Goal: Information Seeking & Learning: Get advice/opinions

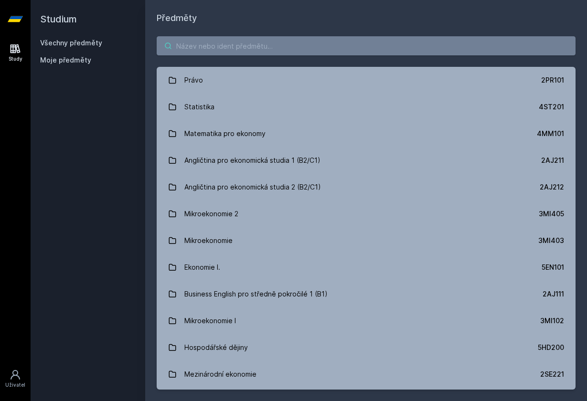
click at [260, 46] on input "search" at bounding box center [366, 45] width 419 height 19
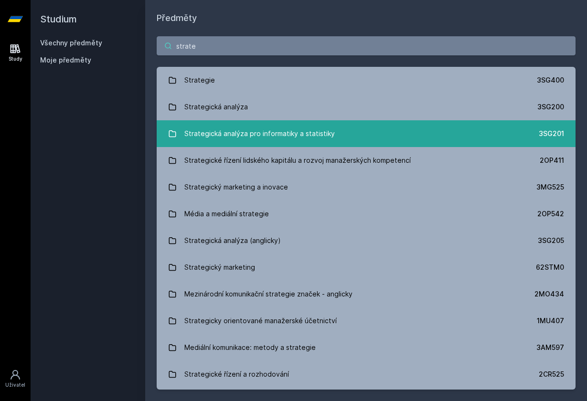
type input "strate"
click at [231, 138] on div "Strategická analýza pro informatiky a statistiky" at bounding box center [259, 133] width 150 height 19
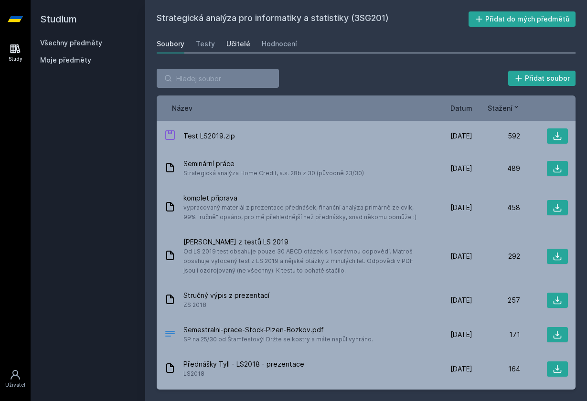
click at [240, 46] on div "Učitelé" at bounding box center [238, 44] width 24 height 10
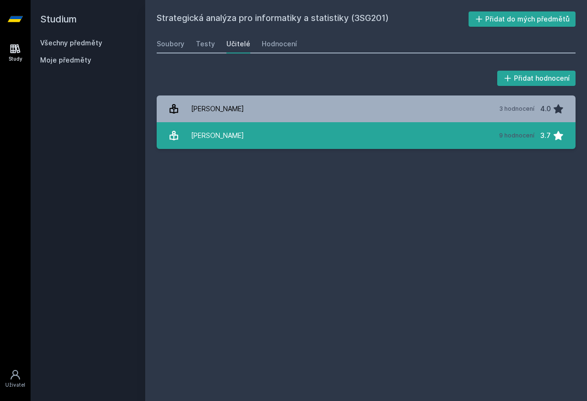
click at [246, 147] on link "[PERSON_NAME] 9 hodnocení 3.7" at bounding box center [366, 135] width 419 height 27
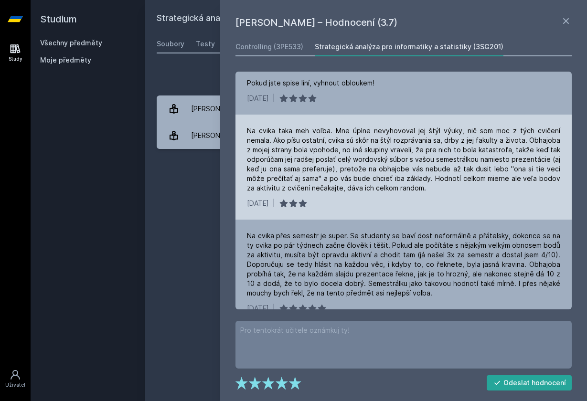
scroll to position [34, 0]
drag, startPoint x: 304, startPoint y: 133, endPoint x: 455, endPoint y: 176, distance: 157.4
click at [455, 176] on div "Na cvika taka meh voľba. Mne úplne nevyhovoval jej štýl výuky, nič som moc z tý…" at bounding box center [403, 159] width 313 height 67
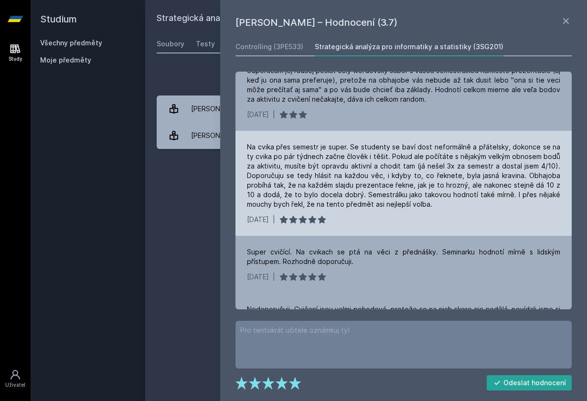
scroll to position [127, 0]
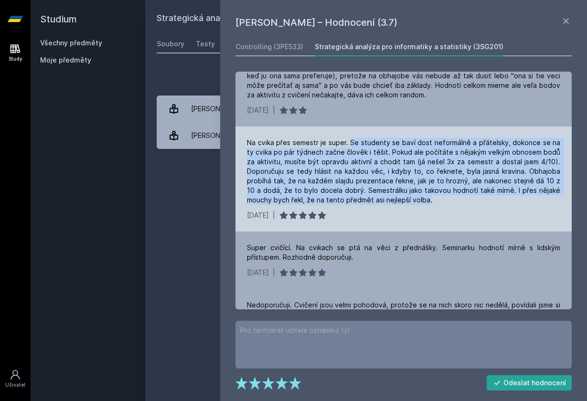
drag, startPoint x: 349, startPoint y: 130, endPoint x: 452, endPoint y: 196, distance: 122.2
click at [452, 196] on div "Na cvika přes semestr je super. Se studenty se baví dost neformálně a přátelsky…" at bounding box center [404, 179] width 336 height 105
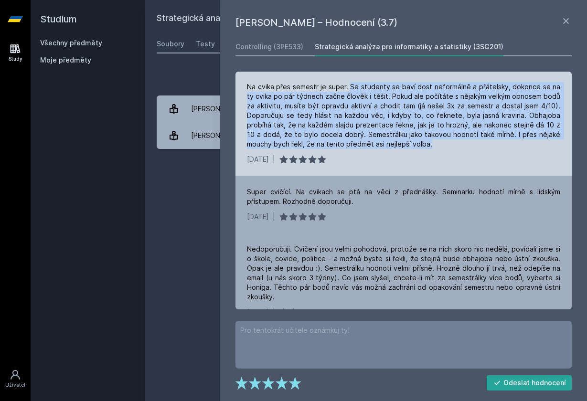
scroll to position [184, 0]
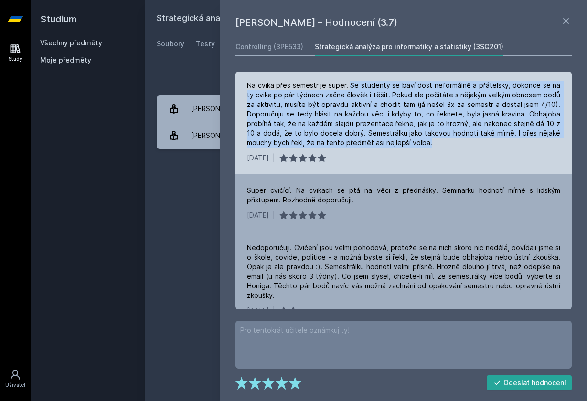
click at [389, 121] on div "Na cvika přes semestr je super. Se studenty se baví dost neformálně a přátelsky…" at bounding box center [403, 114] width 313 height 67
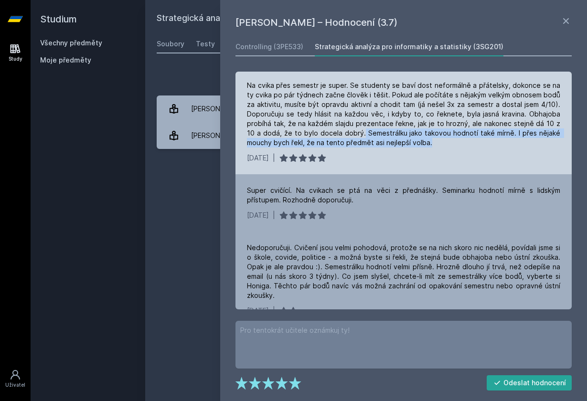
drag, startPoint x: 360, startPoint y: 121, endPoint x: 468, endPoint y: 131, distance: 108.4
click at [468, 131] on div "Na cvika přes semestr je super. Se studenty se baví dost neformálně a přátelsky…" at bounding box center [403, 114] width 313 height 67
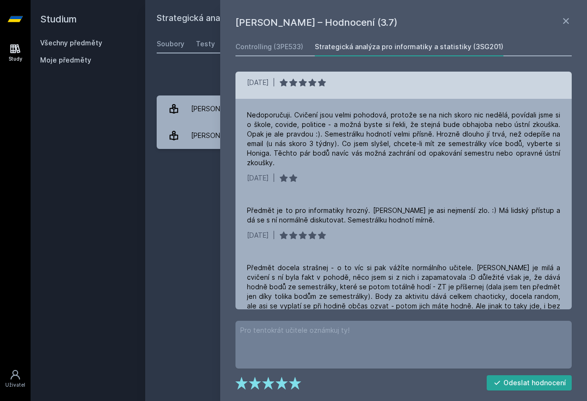
scroll to position [317, 0]
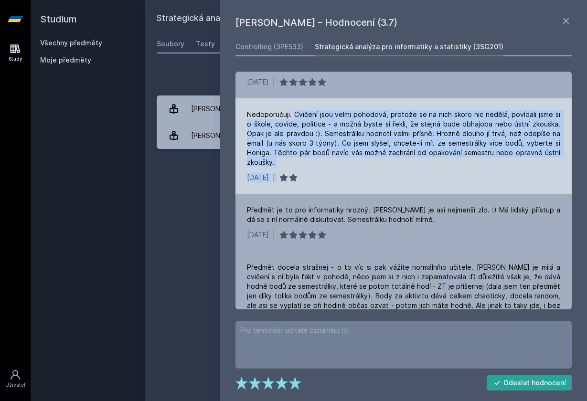
drag, startPoint x: 296, startPoint y: 105, endPoint x: 409, endPoint y: 174, distance: 133.1
click at [409, 174] on div "Nedoporučuji. Cvičení jsou velmi pohodová, protože se na nich skoro nic nedělá,…" at bounding box center [404, 146] width 336 height 96
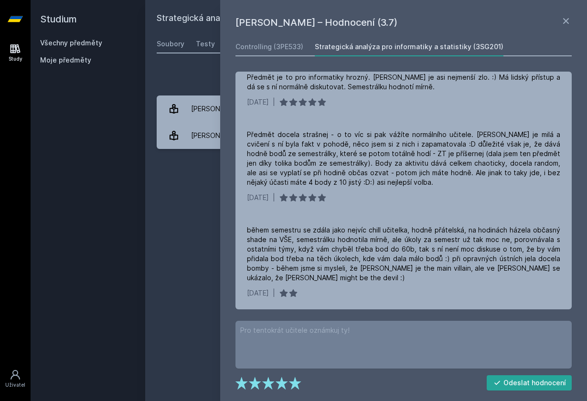
scroll to position [450, 0]
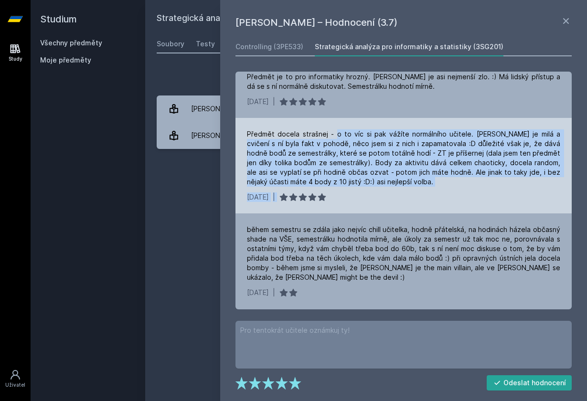
drag, startPoint x: 332, startPoint y: 112, endPoint x: 380, endPoint y: 175, distance: 79.3
click at [380, 175] on div "Předmět docela strašnej - o to víc si pak vážíte normálního učitele. [PERSON_NA…" at bounding box center [404, 166] width 336 height 96
click at [387, 167] on div "Předmět docela strašnej - o to víc si pak vážíte normálního učitele. [PERSON_NA…" at bounding box center [403, 157] width 313 height 57
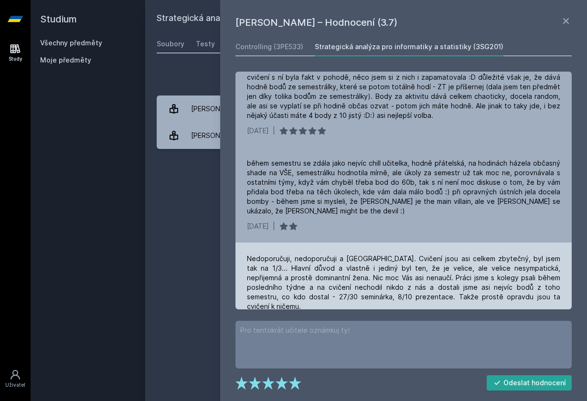
scroll to position [0, 0]
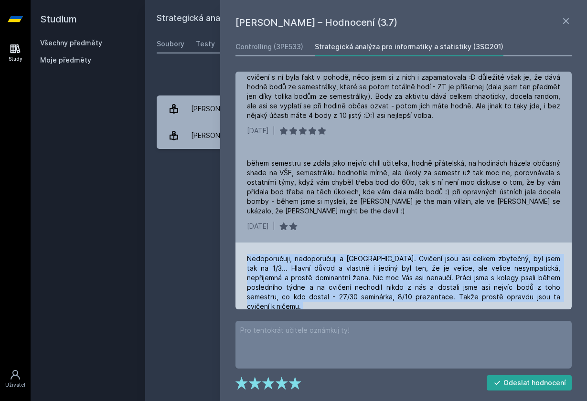
drag, startPoint x: 247, startPoint y: 238, endPoint x: 496, endPoint y: 294, distance: 254.6
click at [496, 294] on div "Nedoporučuji, nedoporučuji a [GEOGRAPHIC_DATA]. Cvičení jsou asi celkem zbytečn…" at bounding box center [404, 291] width 336 height 96
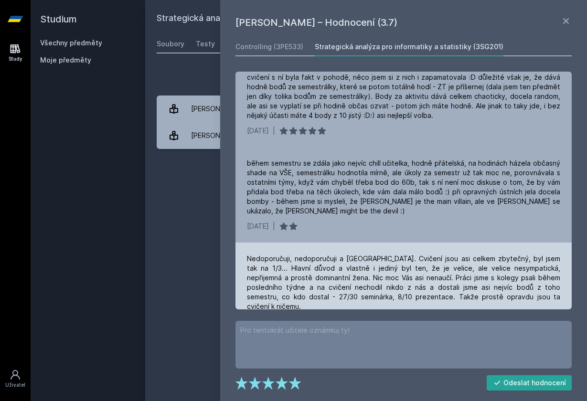
click at [343, 254] on div "Nedoporučuji, nedoporučuji a [GEOGRAPHIC_DATA]. Cvičení jsou asi celkem zbytečn…" at bounding box center [403, 282] width 313 height 57
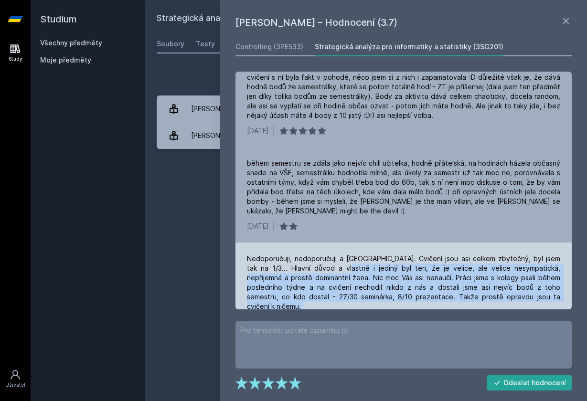
drag, startPoint x: 319, startPoint y: 248, endPoint x: 493, endPoint y: 288, distance: 178.4
click at [493, 288] on div "Nedoporučuji, nedoporučuji a [GEOGRAPHIC_DATA]. Cvičení jsou asi celkem zbytečn…" at bounding box center [404, 291] width 336 height 96
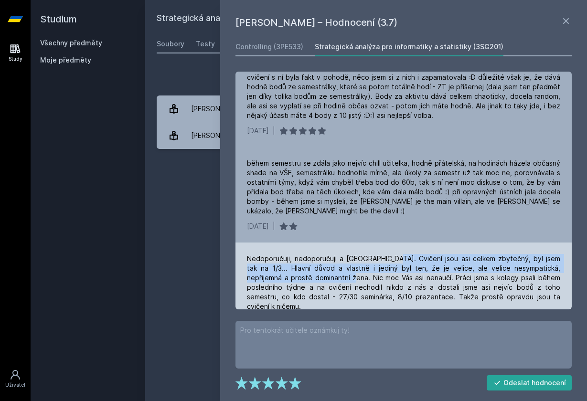
drag, startPoint x: 388, startPoint y: 238, endPoint x: 304, endPoint y: 258, distance: 86.6
click at [304, 259] on div "Nedoporučuji, nedoporučuji a [GEOGRAPHIC_DATA]. Cvičení jsou asi celkem zbytečn…" at bounding box center [403, 282] width 313 height 57
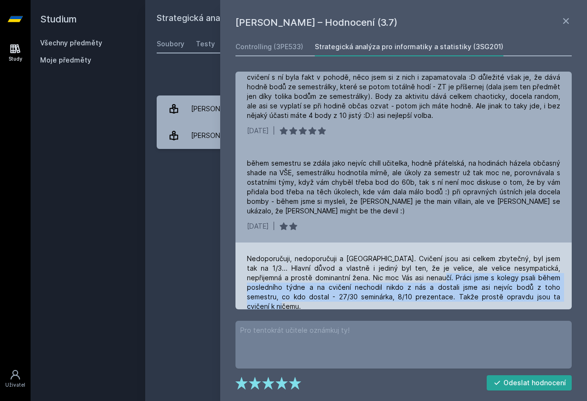
drag, startPoint x: 390, startPoint y: 260, endPoint x: 478, endPoint y: 285, distance: 91.9
click at [478, 285] on div "Nedoporučuji, nedoporučuji a [GEOGRAPHIC_DATA]. Cvičení jsou asi celkem zbytečn…" at bounding box center [404, 291] width 336 height 96
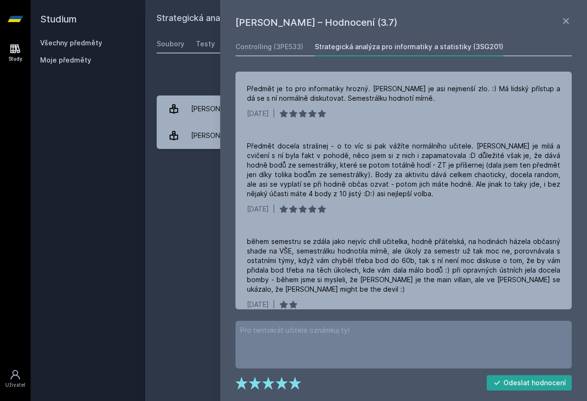
scroll to position [437, 0]
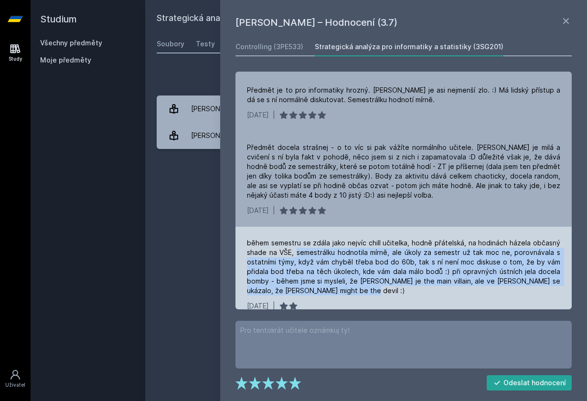
drag, startPoint x: 299, startPoint y: 234, endPoint x: 381, endPoint y: 279, distance: 94.1
click at [381, 279] on div "během semestru se zdála jako nejvíc chill učitelka, hodně přátelská, na hodinác…" at bounding box center [404, 275] width 336 height 96
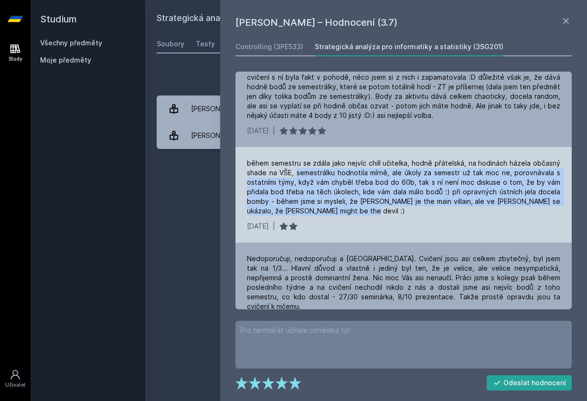
scroll to position [0, 0]
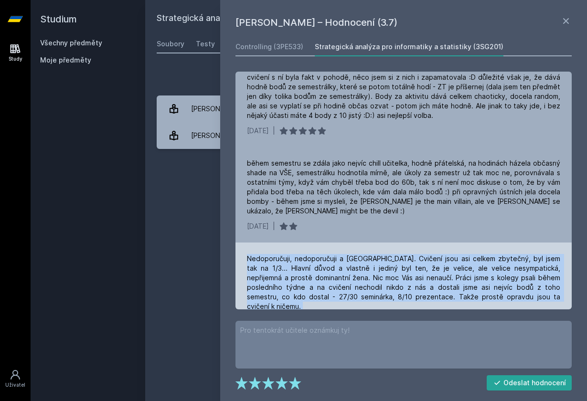
drag, startPoint x: 249, startPoint y: 237, endPoint x: 521, endPoint y: 287, distance: 276.3
click at [521, 287] on div "Nedoporučuji, nedoporučuji a [GEOGRAPHIC_DATA]. Cvičení jsou asi celkem zbytečn…" at bounding box center [404, 291] width 336 height 96
drag, startPoint x: 248, startPoint y: 236, endPoint x: 522, endPoint y: 280, distance: 276.8
click at [522, 280] on div "Nedoporučuji, nedoporučuji a [GEOGRAPHIC_DATA]. Cvičení jsou asi celkem zbytečn…" at bounding box center [404, 291] width 336 height 96
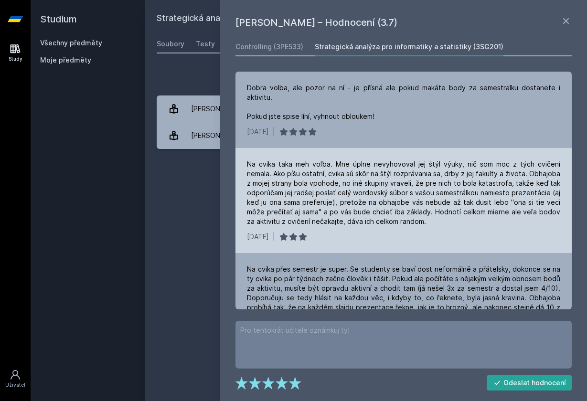
drag, startPoint x: 247, startPoint y: 153, endPoint x: 447, endPoint y: 218, distance: 210.0
click at [447, 218] on div "Na cvika taka meh voľba. Mne úplne nevyhovoval jej štýl výuky, nič som moc z tý…" at bounding box center [404, 200] width 336 height 105
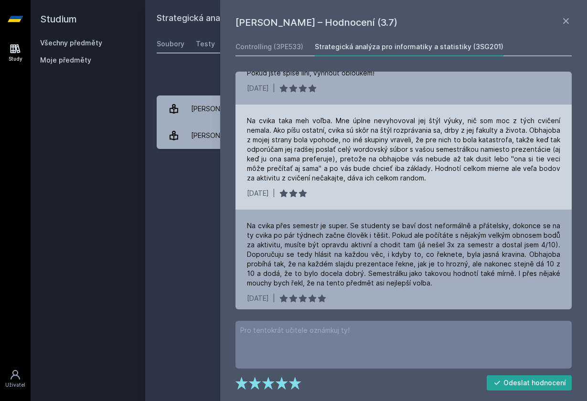
scroll to position [48, 0]
